Goal: Task Accomplishment & Management: Manage account settings

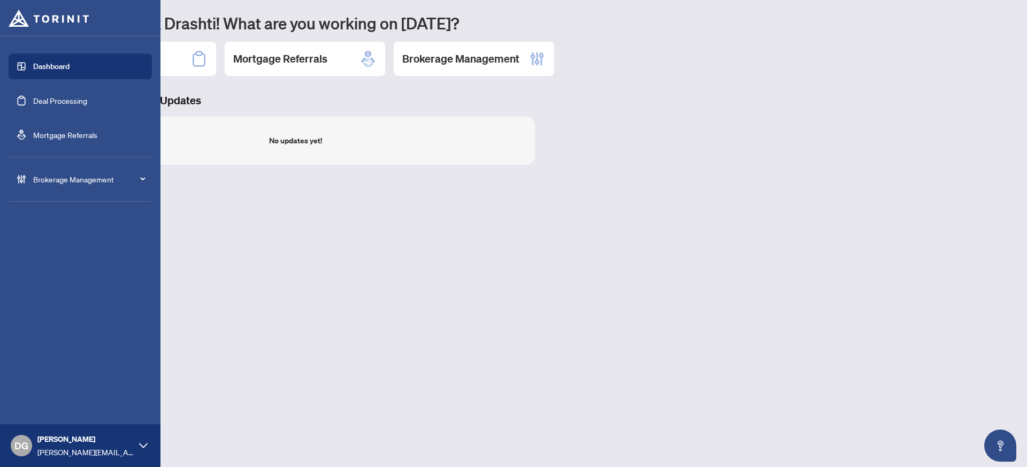
click at [142, 448] on icon at bounding box center [143, 445] width 9 height 9
click at [44, 407] on span "Logout" at bounding box center [43, 404] width 24 height 17
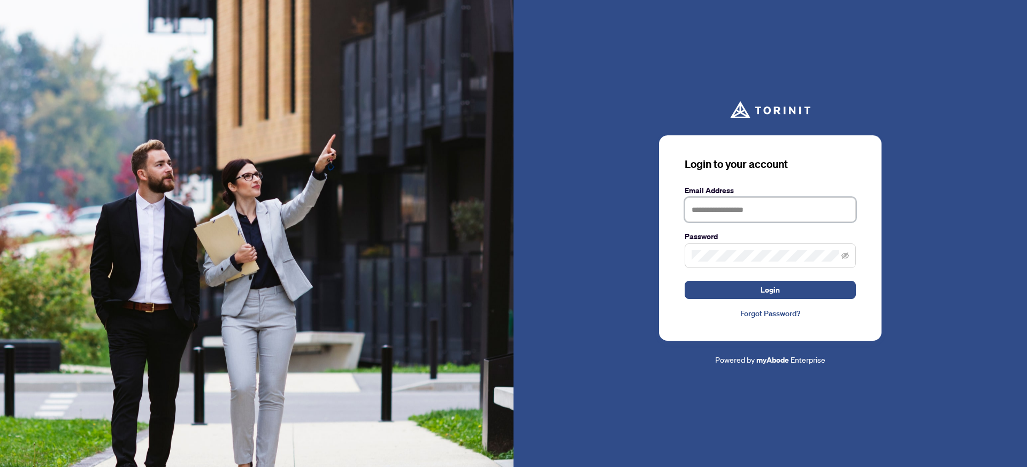
click at [776, 207] on input "text" at bounding box center [769, 209] width 171 height 25
paste input "**********"
type input "**********"
click at [767, 250] on span at bounding box center [769, 255] width 171 height 25
click at [684, 281] on button "Login" at bounding box center [769, 290] width 171 height 18
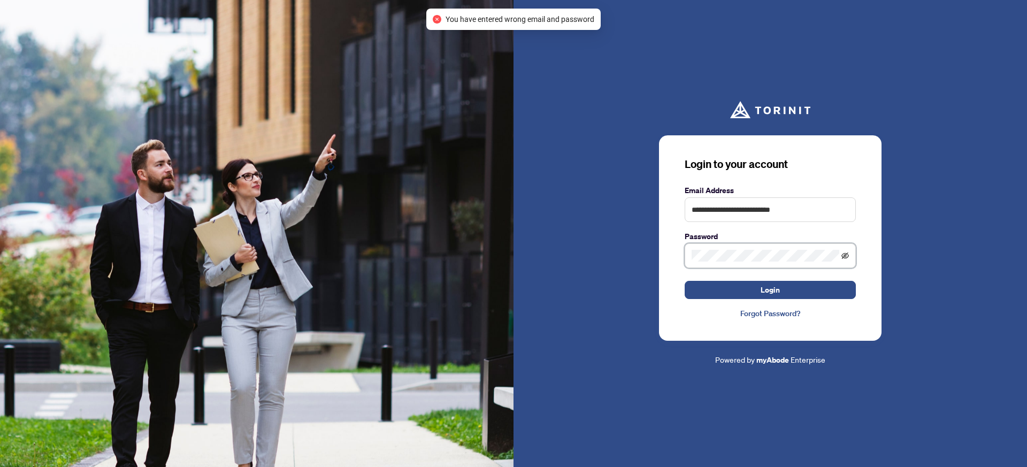
click at [845, 256] on icon "eye-invisible" at bounding box center [844, 255] width 7 height 7
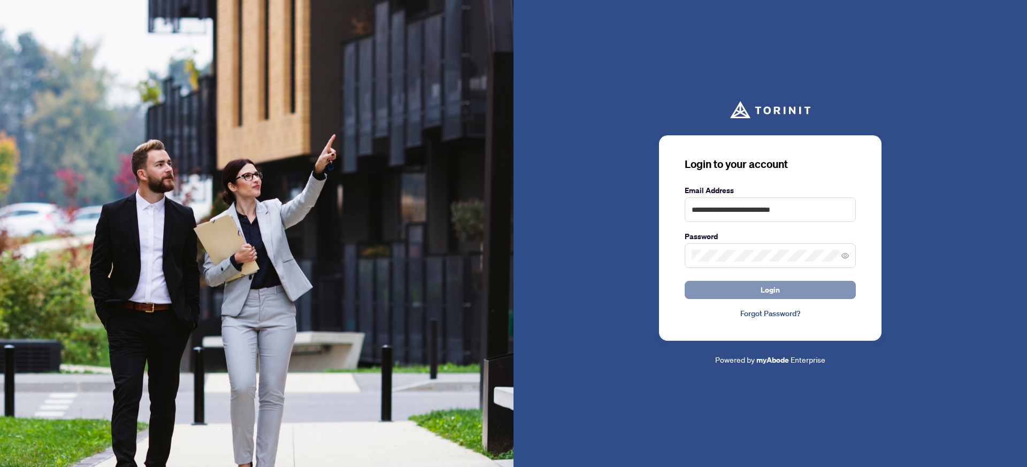
click at [782, 292] on button "Login" at bounding box center [769, 290] width 171 height 18
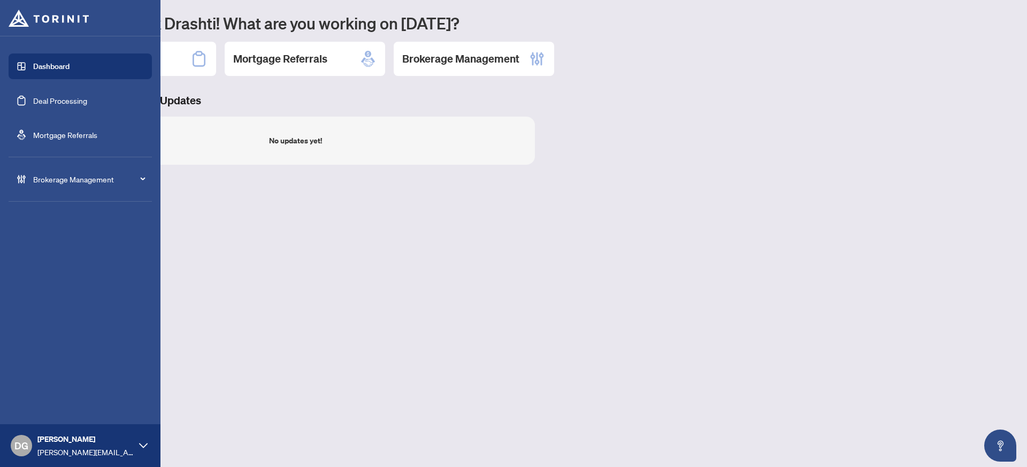
click at [138, 447] on div "DG Drashti Gelani vinayak.minde+bor@torinit.com" at bounding box center [80, 445] width 160 height 43
click at [35, 405] on span "Logout" at bounding box center [43, 404] width 24 height 17
